Goal: Register for event/course

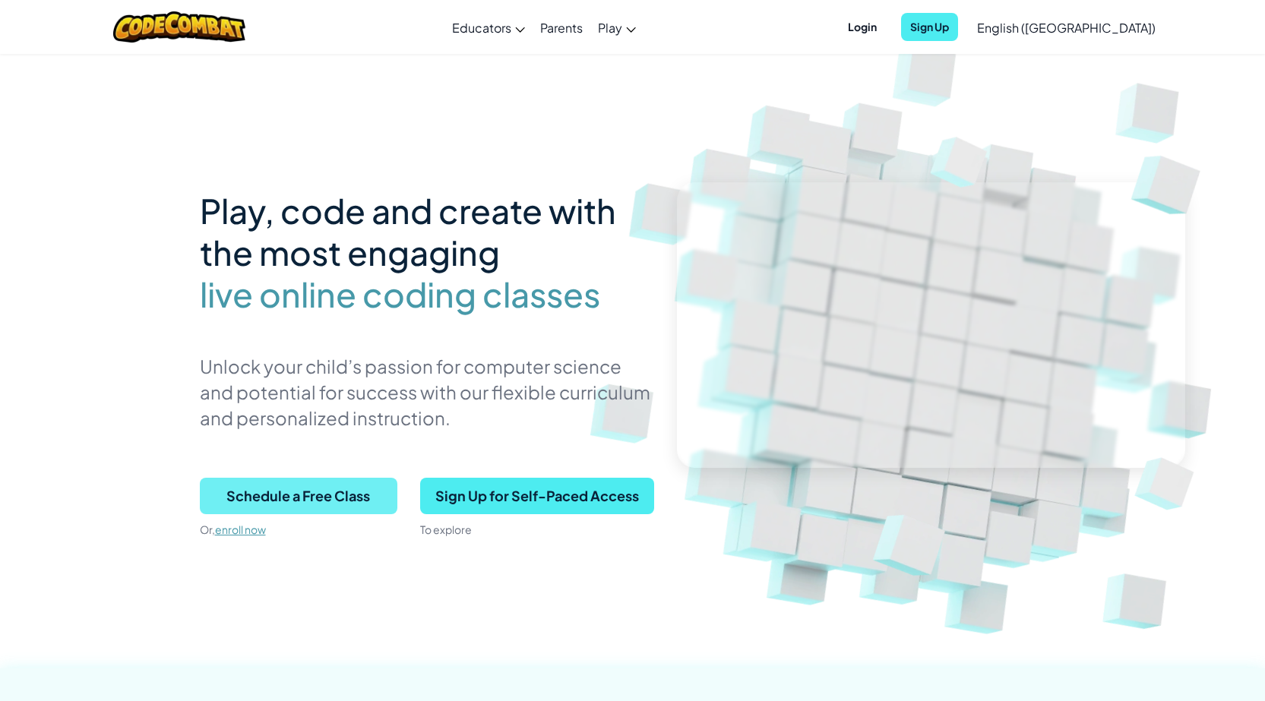
click at [350, 492] on span "Schedule a Free Class" at bounding box center [299, 496] width 198 height 36
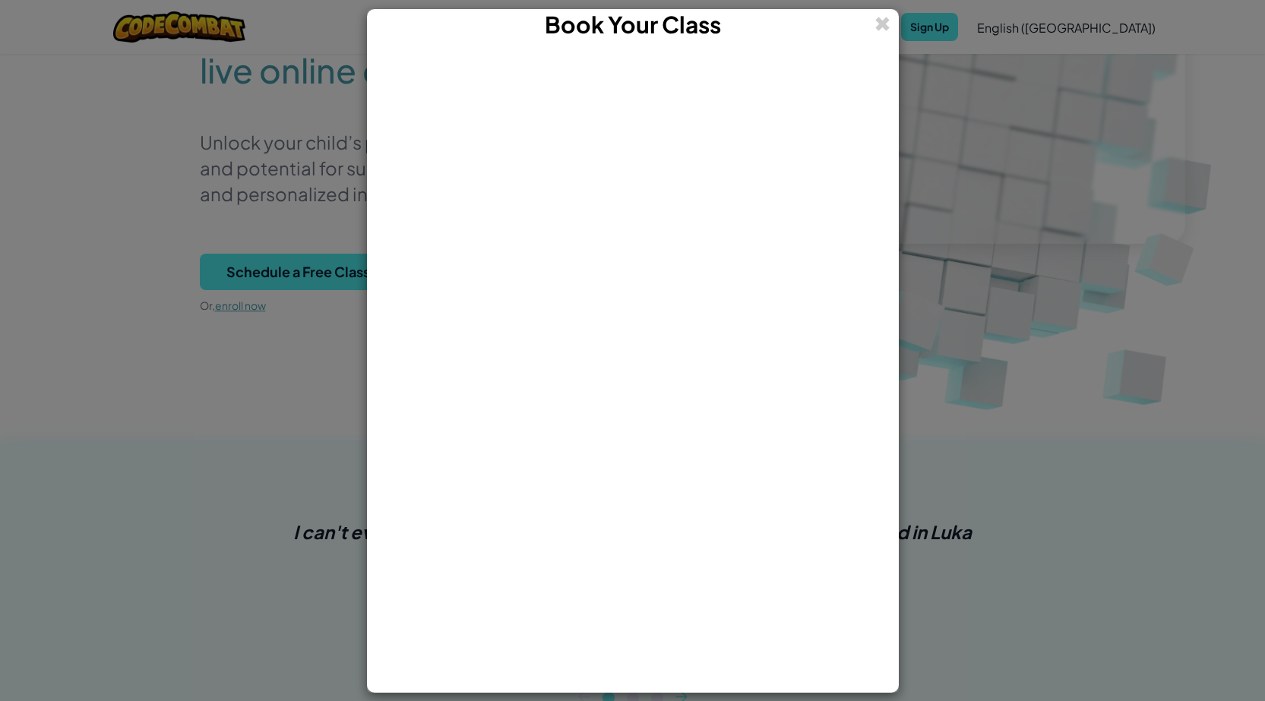
scroll to position [228, 0]
click at [892, 18] on div "Book Your Class" at bounding box center [633, 25] width 530 height 30
click at [876, 14] on span at bounding box center [883, 24] width 16 height 30
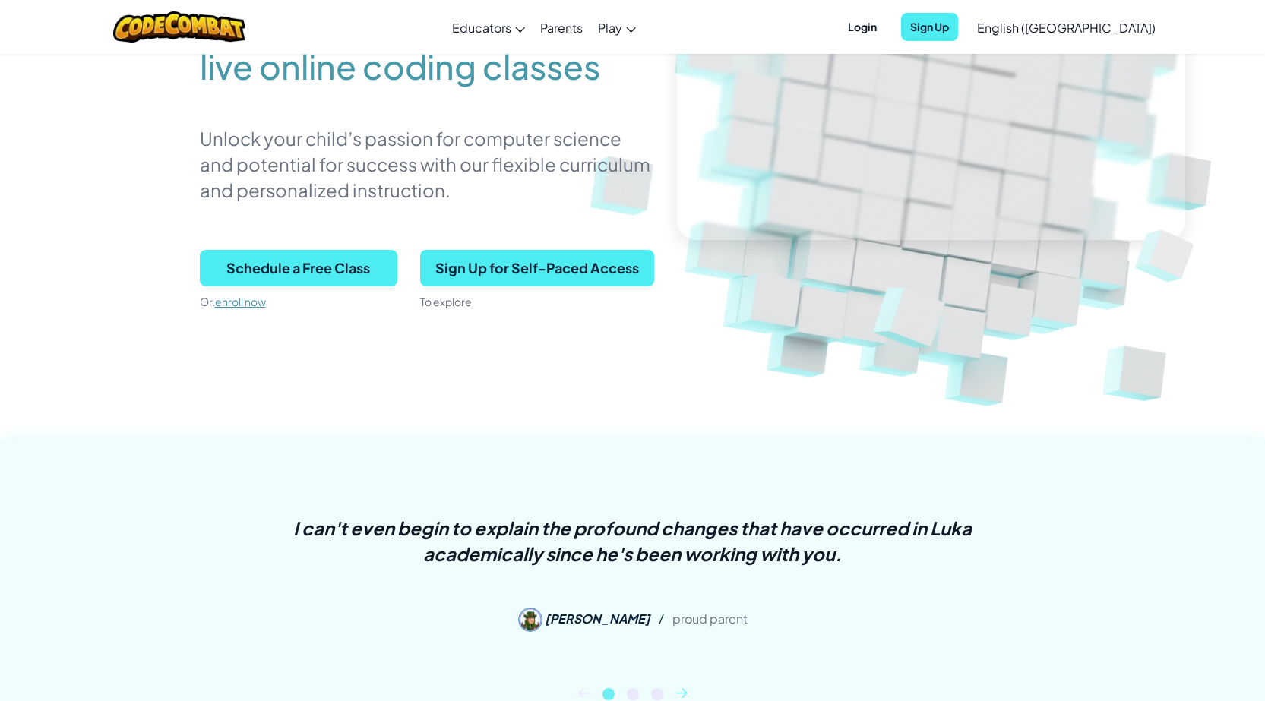
click at [1131, 24] on span "English ([GEOGRAPHIC_DATA])" at bounding box center [1066, 28] width 179 height 16
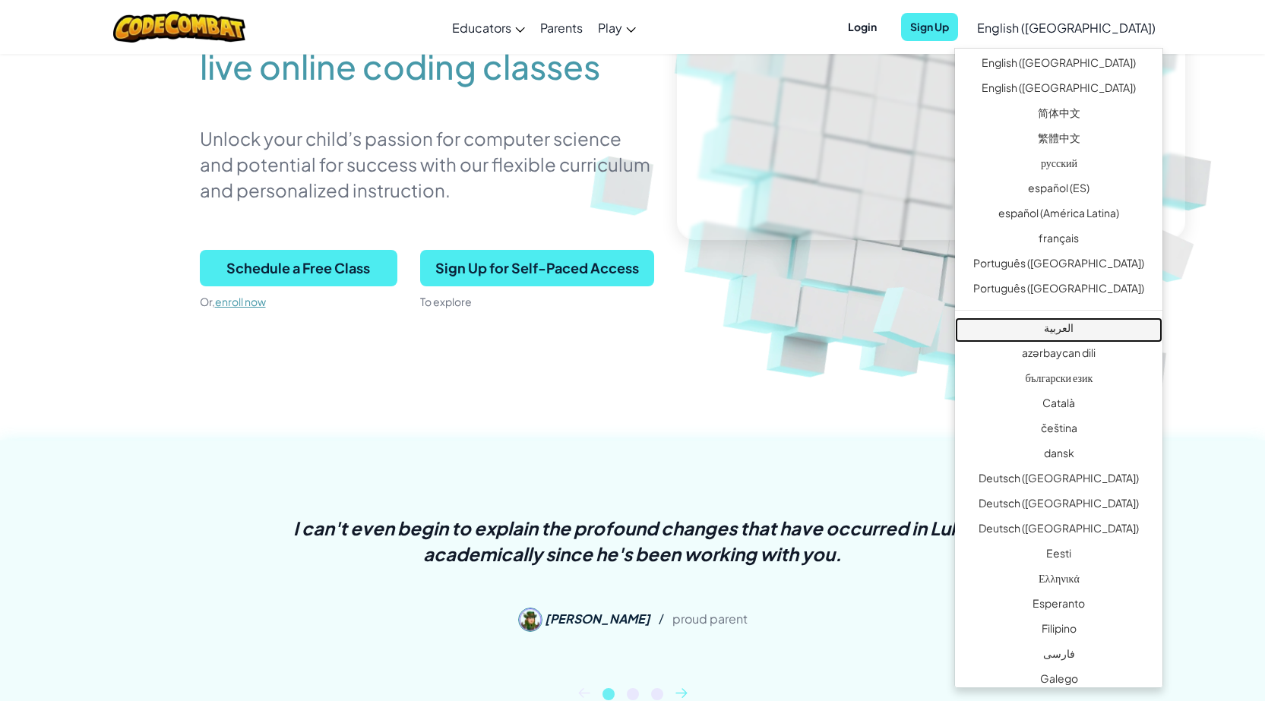
click at [1065, 324] on link "العربية" at bounding box center [1058, 330] width 207 height 25
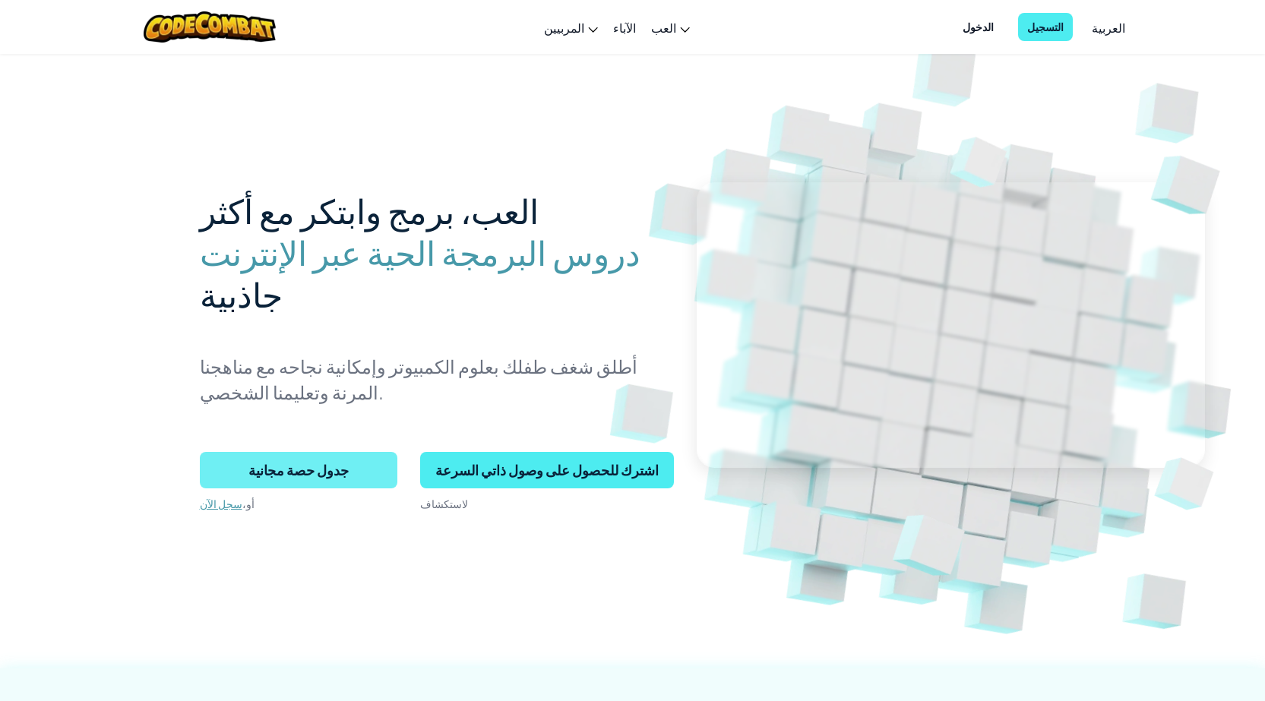
click at [340, 469] on span "جدول حصة مجانية" at bounding box center [299, 470] width 198 height 36
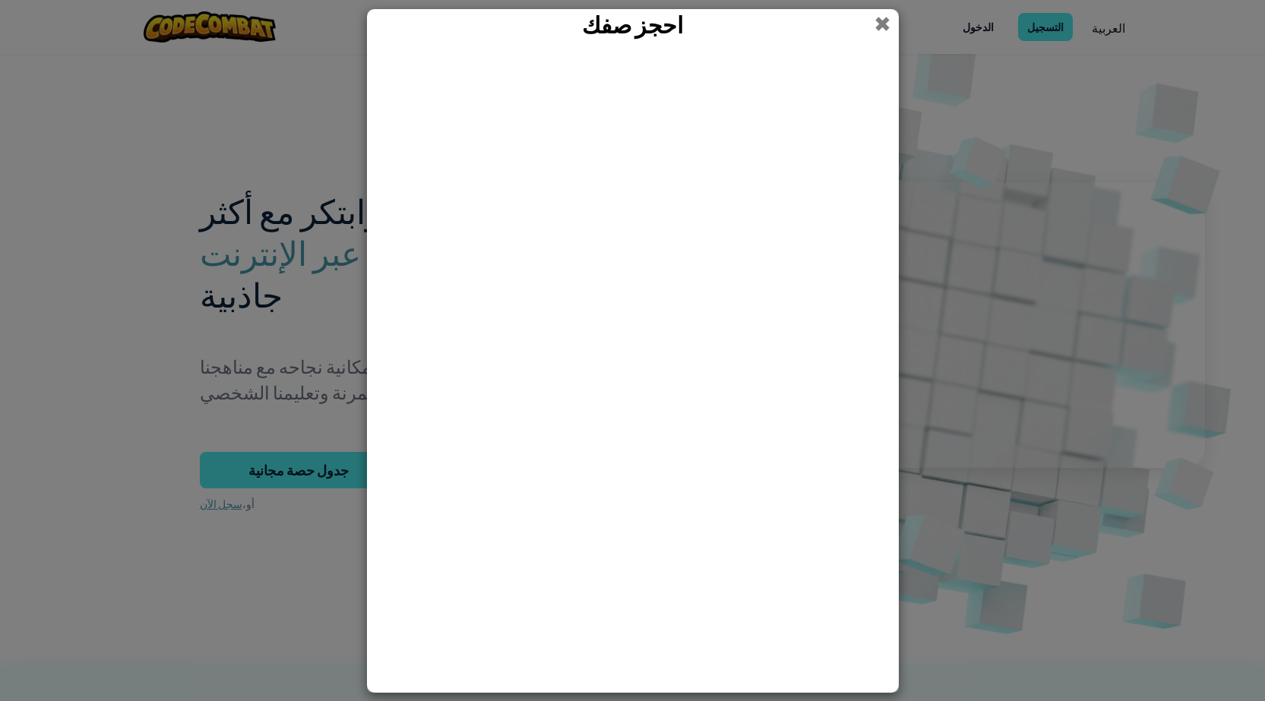
click at [887, 18] on span at bounding box center [883, 24] width 16 height 30
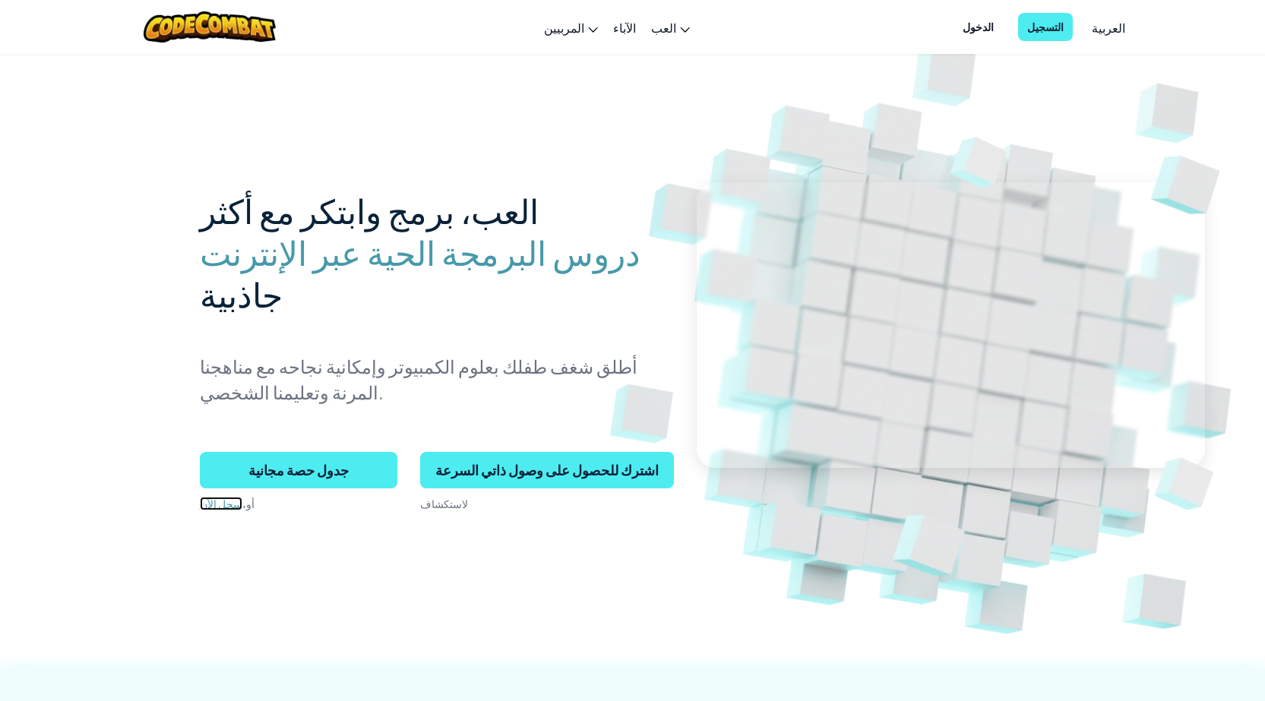
click at [222, 505] on link "سجل الآن" at bounding box center [221, 504] width 43 height 14
